Goal: Information Seeking & Learning: Check status

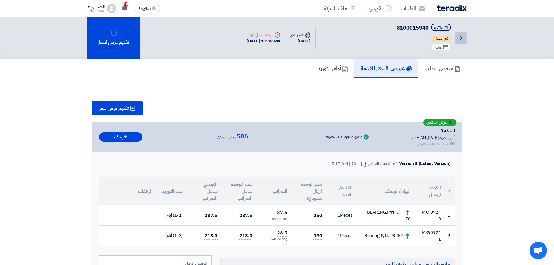
click at [459, 40] on icon "Back" at bounding box center [460, 38] width 7 height 7
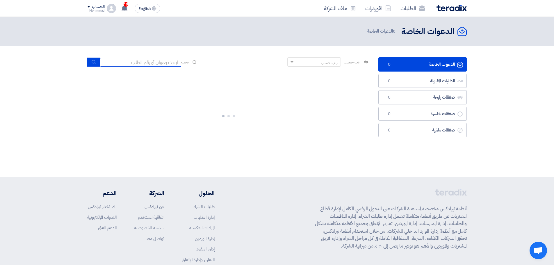
click at [148, 65] on input at bounding box center [140, 62] width 81 height 9
paste input "71313"
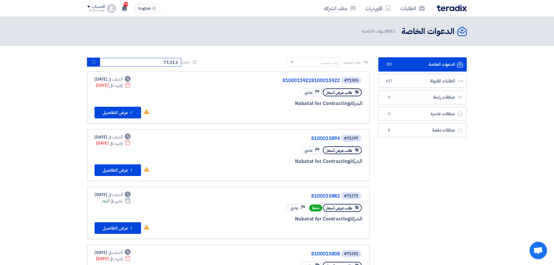
type input "71313"
click at [94, 62] on icon "submit" at bounding box center [93, 62] width 5 height 5
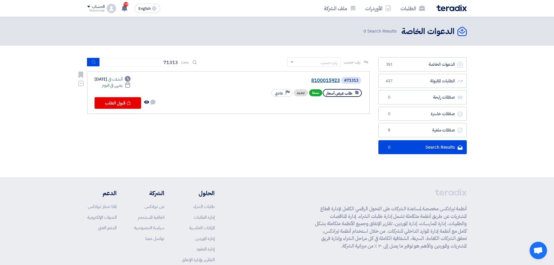
click at [326, 78] on link "8100015923" at bounding box center [281, 80] width 116 height 5
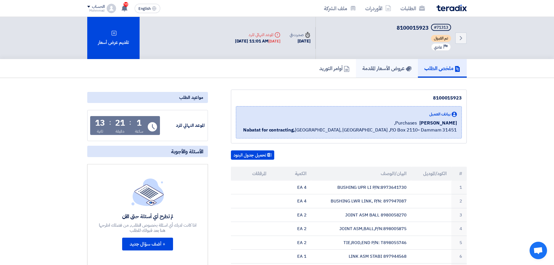
click at [389, 66] on h5 "عروض الأسعار المقدمة" at bounding box center [386, 68] width 49 height 7
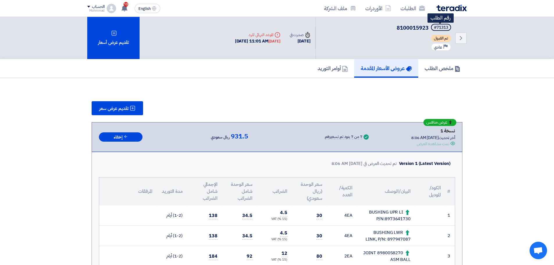
click at [444, 28] on div "#71313" at bounding box center [441, 28] width 14 height 4
copy div "71313"
click at [464, 37] on link "Back" at bounding box center [461, 38] width 12 height 12
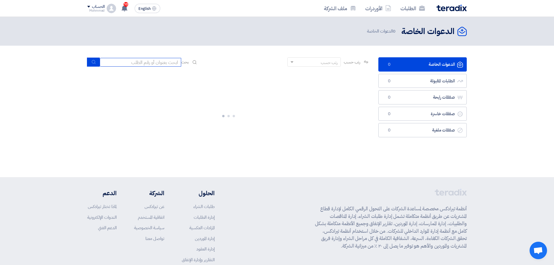
click at [120, 63] on input at bounding box center [140, 62] width 81 height 9
paste input "71313"
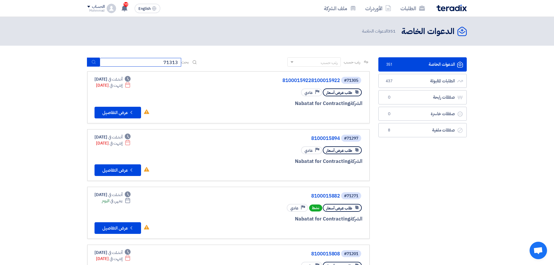
type input "71313"
click at [92, 60] on icon "submit" at bounding box center [93, 62] width 5 height 5
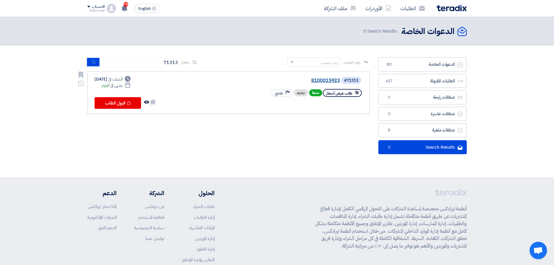
click at [313, 80] on link "8100015923" at bounding box center [281, 80] width 116 height 5
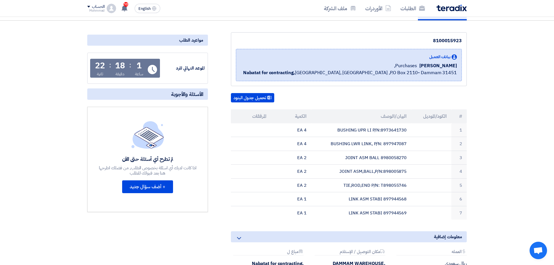
scroll to position [58, 0]
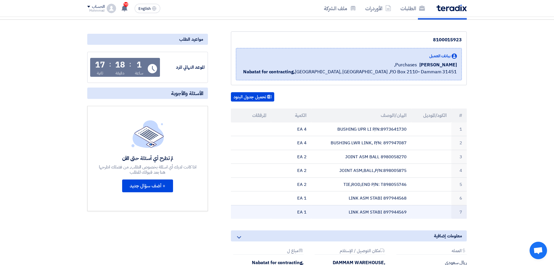
drag, startPoint x: 461, startPoint y: 115, endPoint x: 290, endPoint y: 212, distance: 196.5
click at [290, 212] on table "# الكود/الموديل البيان/الوصف الكمية المرفقات 1 BUSHING UPR LI P/N:8973641730 4 …" at bounding box center [349, 163] width 236 height 110
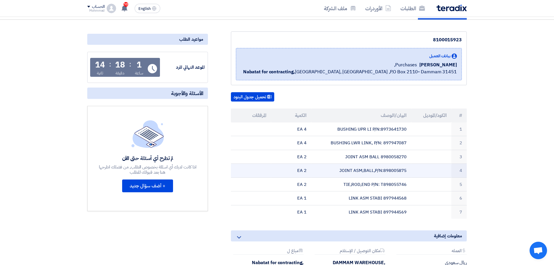
copy table "# الكود/الموديل البيان/الوصف الكمية المرفقات 1 BUSHING UPR LI P/N:8973641730 4 …"
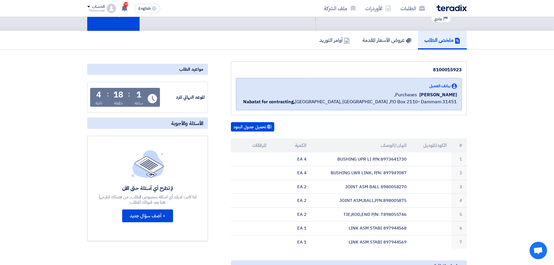
scroll to position [0, 0]
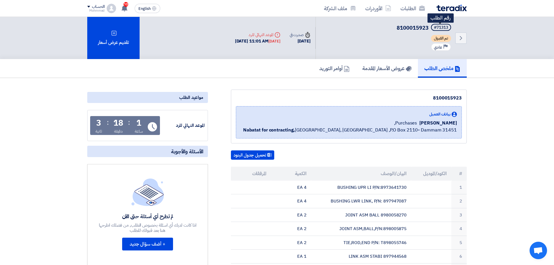
click at [443, 27] on div "#71313" at bounding box center [441, 28] width 14 height 4
copy div "71313"
click at [388, 67] on h5 "عروض الأسعار المقدمة" at bounding box center [386, 68] width 49 height 7
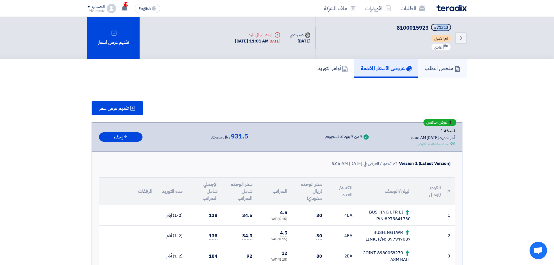
click at [435, 71] on h5 "ملخص الطلب" at bounding box center [442, 68] width 36 height 7
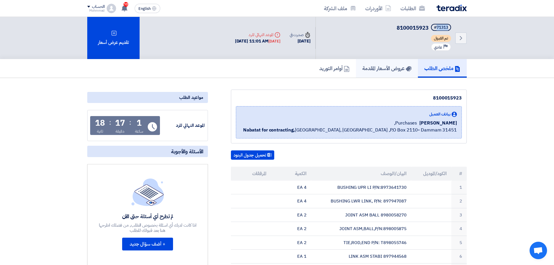
click at [395, 68] on h5 "عروض الأسعار المقدمة" at bounding box center [386, 68] width 49 height 7
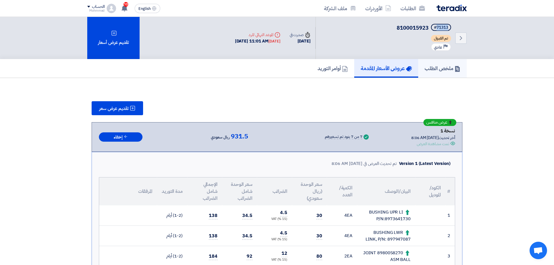
click at [435, 65] on h5 "ملخص الطلب" at bounding box center [442, 68] width 36 height 7
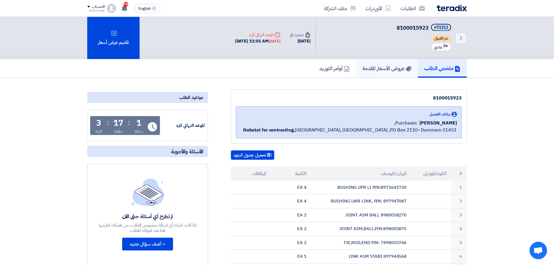
click at [379, 71] on h5 "عروض الأسعار المقدمة" at bounding box center [386, 68] width 49 height 7
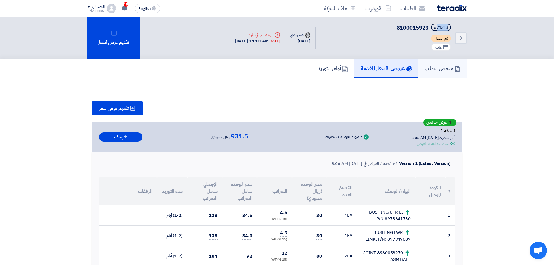
click at [436, 68] on h5 "ملخص الطلب" at bounding box center [442, 68] width 36 height 7
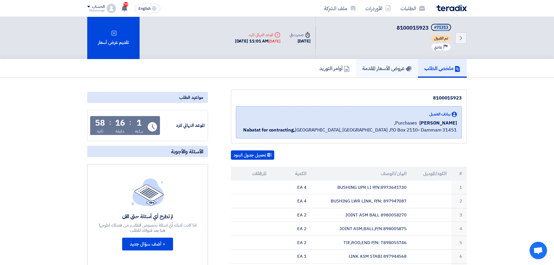
click at [391, 69] on h5 "عروض الأسعار المقدمة" at bounding box center [386, 68] width 49 height 7
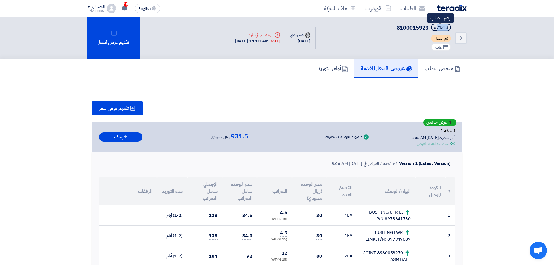
click at [443, 27] on div "#71313" at bounding box center [441, 28] width 14 height 4
click at [519, 66] on div "ملخص الطلب عروض الأسعار المقدمة أوامر التوريد" at bounding box center [277, 68] width 554 height 19
click at [454, 71] on icon at bounding box center [457, 69] width 6 height 6
